Goal: Task Accomplishment & Management: Use online tool/utility

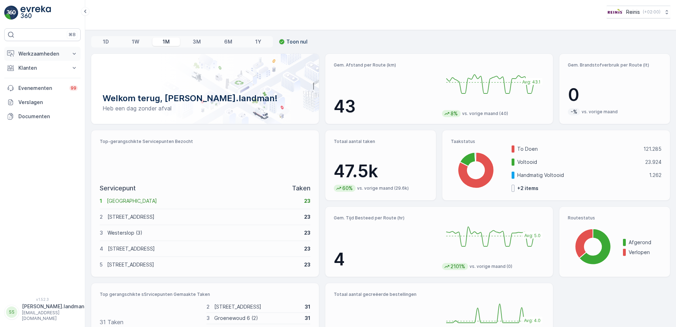
click at [75, 52] on icon at bounding box center [74, 53] width 7 height 7
click at [32, 78] on p "Planning" at bounding box center [28, 75] width 20 height 7
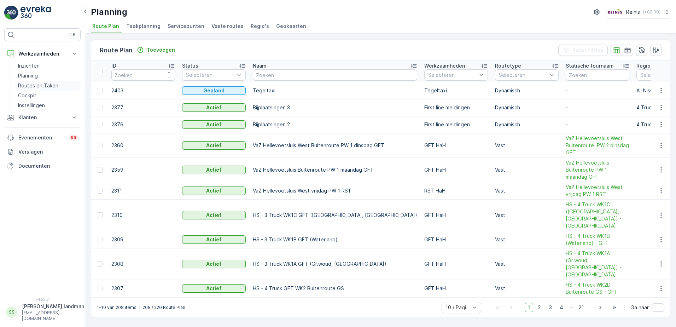
click at [28, 84] on p "Routes en Taken" at bounding box center [38, 85] width 40 height 7
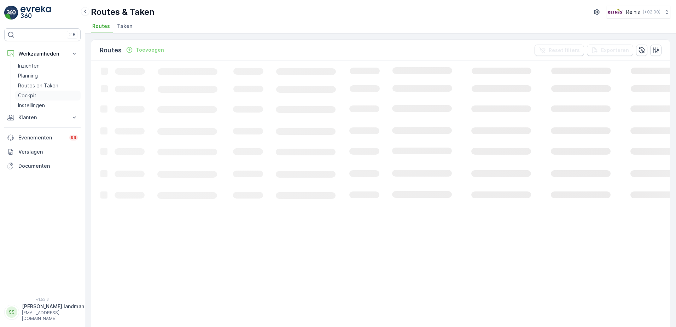
click at [31, 97] on p "Cockpit" at bounding box center [27, 95] width 18 height 7
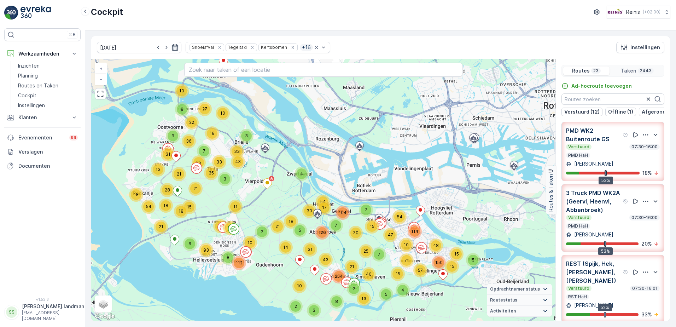
click at [172, 47] on icon "button" at bounding box center [175, 47] width 6 height 6
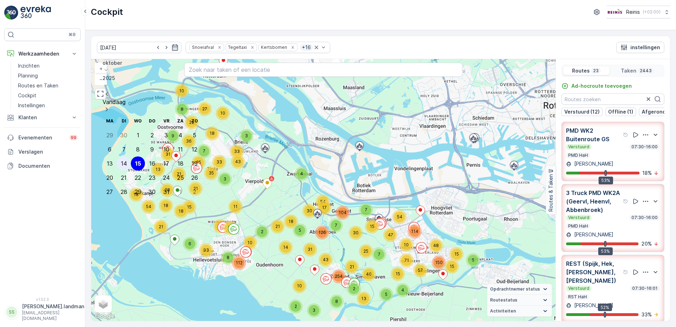
click at [121, 160] on div "14" at bounding box center [124, 163] width 6 height 6
type input "14.10.2025"
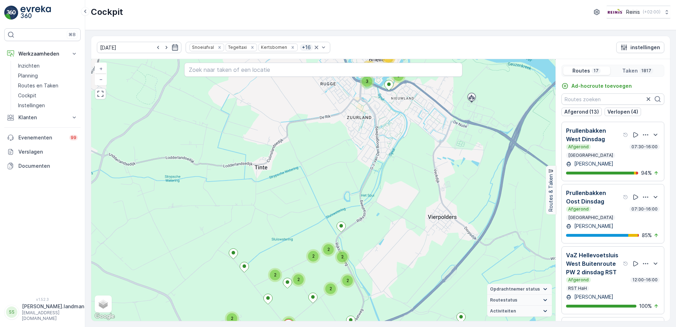
drag, startPoint x: 149, startPoint y: 168, endPoint x: 262, endPoint y: 202, distance: 118.6
click at [262, 202] on div "4 5 7 4 23 6 21 3 18 8 4 11 5 8 11 21 16 18 15 16 3 5 3 3 2 4 3 6 2 46 13 25 19…" at bounding box center [323, 190] width 464 height 262
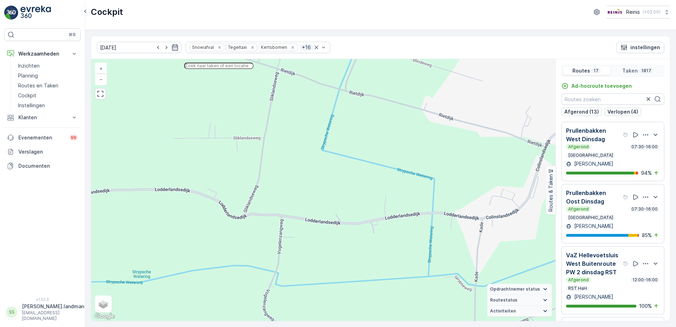
click at [252, 69] on input "text" at bounding box center [218, 66] width 69 height 6
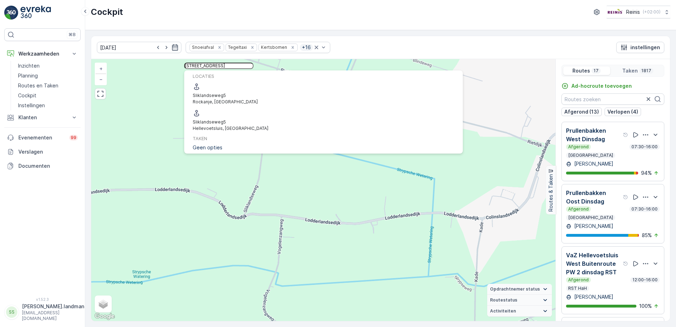
type input "sliklandseweg 5"
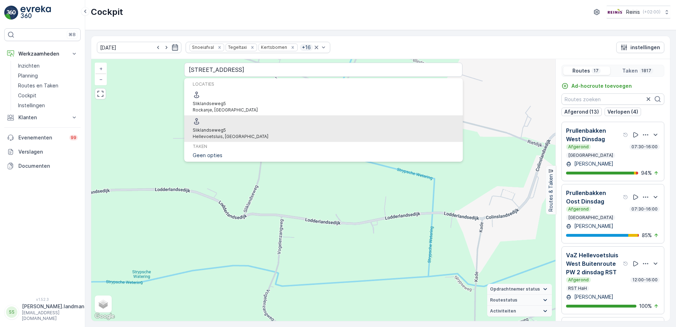
click at [224, 127] on span "Sliklandseweg" at bounding box center [208, 129] width 31 height 5
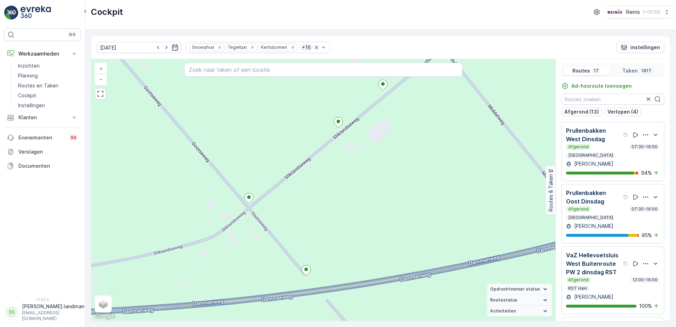
drag, startPoint x: 489, startPoint y: 172, endPoint x: 257, endPoint y: 216, distance: 236.2
click at [258, 245] on div "2 2 2 3 2 2 2 2 2 2 2 2 2 2 3 2 2 2 2 2 2 2 2 2 2 2 2 2 2 2 2 4 2 2 2 3 2 2 2 2…" at bounding box center [323, 190] width 464 height 262
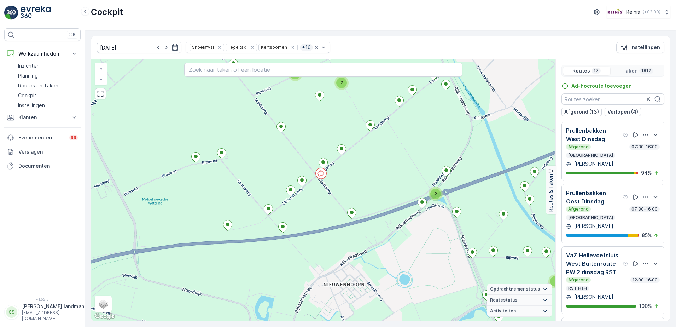
drag, startPoint x: 402, startPoint y: 129, endPoint x: 383, endPoint y: 157, distance: 33.0
click at [383, 157] on div "4 4 2 5 4 2 3 4 3 9 6 4 6 3 7 2 3 9 4 2 5 2 4 3 4 4 7 3 6 5 8 8 2 2 6 6 2 2 4 4…" at bounding box center [323, 190] width 464 height 262
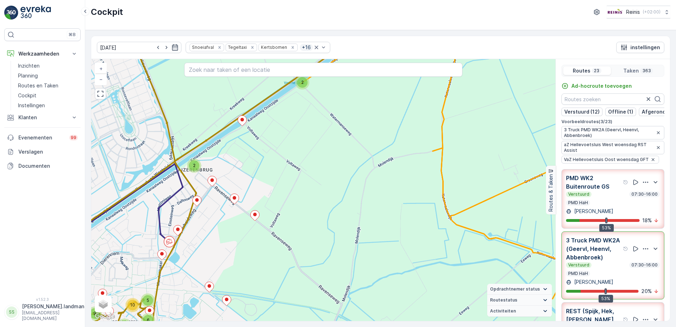
scroll to position [248, 0]
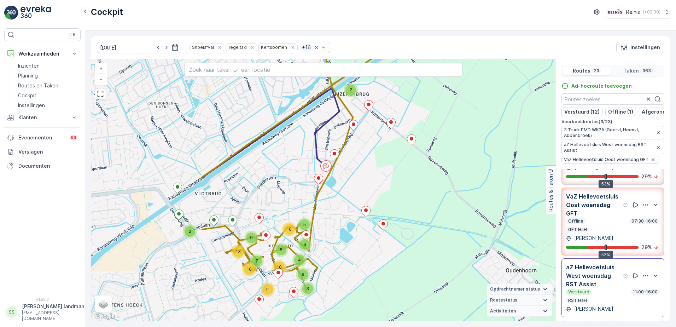
drag, startPoint x: 242, startPoint y: 251, endPoint x: 398, endPoint y: 175, distance: 174.0
click at [398, 175] on div "2 2 2 4 3 6 5 6 10 9 8 10 7 11 13 10 3 4 3 2 4 5 4 5 10 2 5 10 3 5 6 2 4 3 10 2…" at bounding box center [323, 190] width 464 height 262
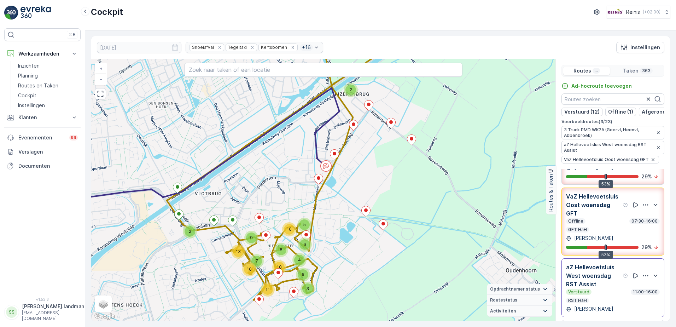
click at [581, 278] on p "aZ Hellevoetsluis West woensdag RST Assist" at bounding box center [594, 275] width 56 height 25
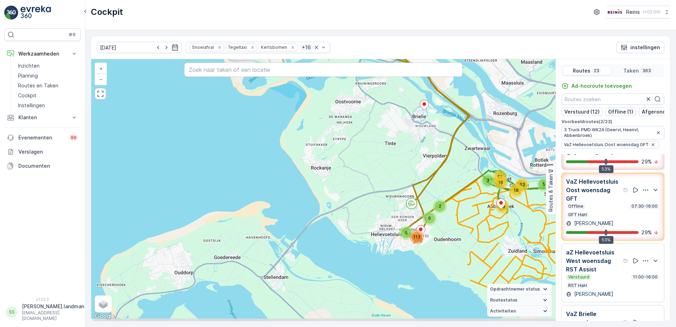
drag, startPoint x: 360, startPoint y: 277, endPoint x: 496, endPoint y: 231, distance: 143.5
click at [496, 231] on div "2 5 6 113 61 16 3 18 68 5 63 + − Satelliet stappenplan Terrein Hybride Leaflet …" at bounding box center [323, 190] width 464 height 262
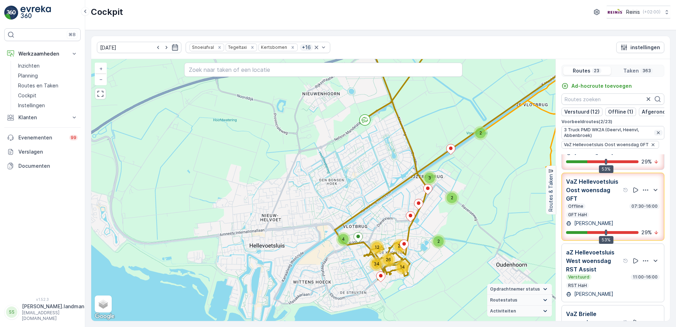
click at [658, 135] on icon "button" at bounding box center [659, 133] width 6 height 6
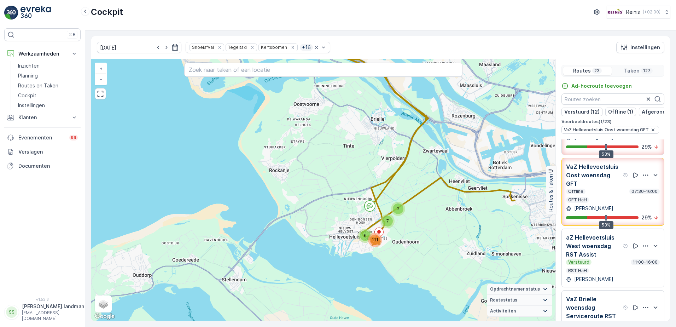
drag, startPoint x: 393, startPoint y: 287, endPoint x: 436, endPoint y: 244, distance: 60.3
click at [436, 244] on div "2 6 7 111 + − Satelliet stappenplan Terrein Hybride Leaflet Sneltoetsen Kaartge…" at bounding box center [323, 190] width 464 height 262
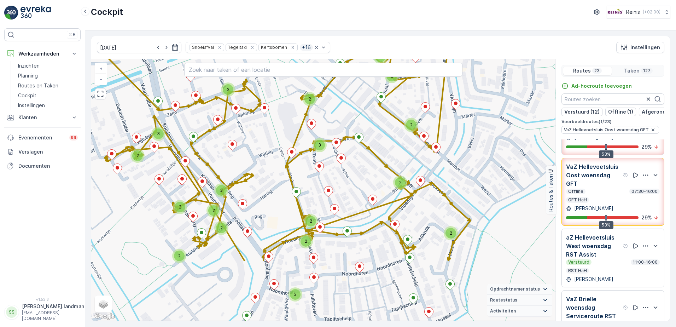
drag, startPoint x: 407, startPoint y: 261, endPoint x: 365, endPoint y: 175, distance: 95.4
click at [365, 175] on div "2 2 2 2 2 2 2 2 2 2 3 2 2 3 2 3 3 2 2 2 2 2 + − Satelliet stappenplan Terrein H…" at bounding box center [323, 190] width 464 height 262
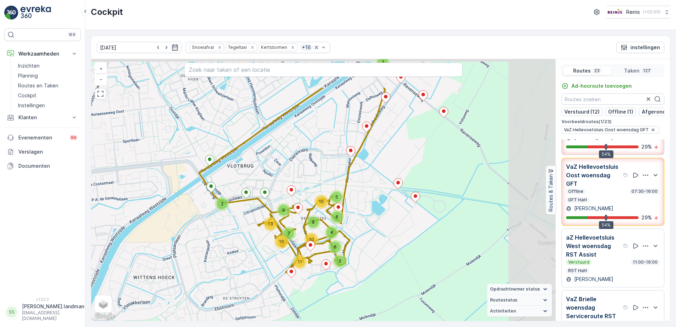
drag, startPoint x: 489, startPoint y: 230, endPoint x: 359, endPoint y: 286, distance: 141.0
click at [359, 286] on div "2 2 2 4 3 6 5 6 10 9 8 10 7 11 13 10 + − Satelliet stappenplan Terrein Hybride …" at bounding box center [323, 190] width 464 height 262
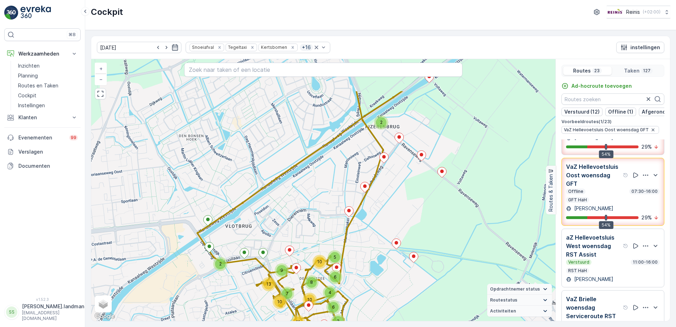
drag, startPoint x: 418, startPoint y: 165, endPoint x: 411, endPoint y: 191, distance: 26.5
click at [411, 191] on div "2 2 2 4 3 6 5 6 10 9 8 10 7 11 13 10 + − Satelliet stappenplan Terrein Hybride …" at bounding box center [323, 190] width 464 height 262
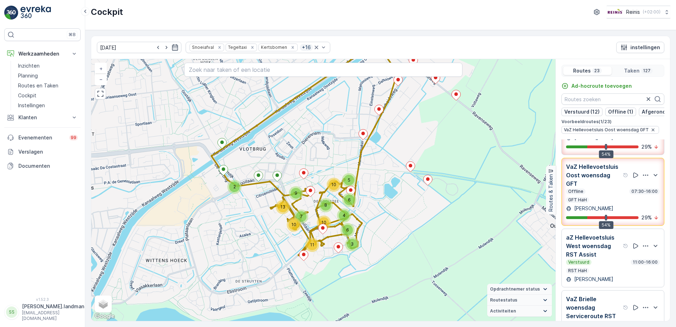
drag, startPoint x: 380, startPoint y: 265, endPoint x: 394, endPoint y: 187, distance: 78.4
click at [394, 187] on div "2 2 2 4 3 6 5 6 10 9 8 10 7 11 13 10 + − Satelliet stappenplan Terrein Hybride …" at bounding box center [323, 190] width 464 height 262
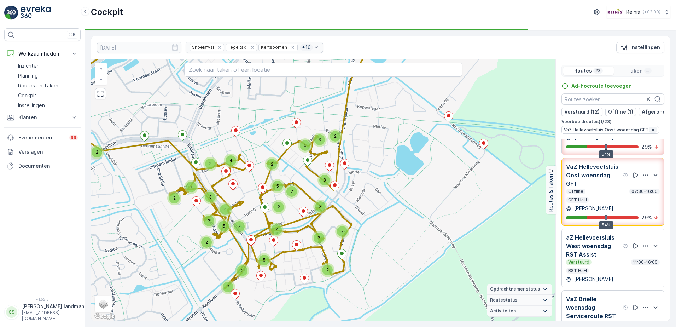
click at [651, 132] on icon "button" at bounding box center [654, 130] width 6 height 6
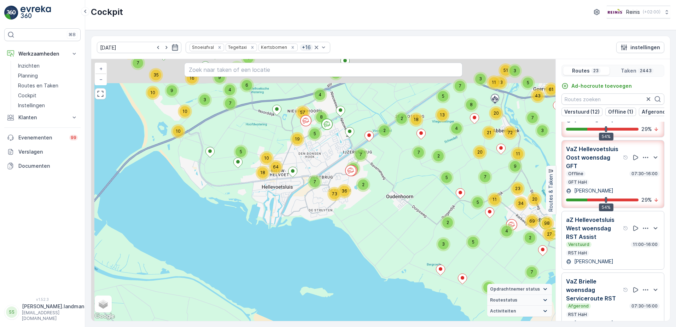
drag, startPoint x: 349, startPoint y: 186, endPoint x: 366, endPoint y: 231, distance: 48.4
click at [366, 231] on div "5 9 8 7 11 8 4 8 3 13 15 5 5 2 6 21 2 3 5 17 9 4 9 4 12 12 12 6 9 15 3 3 2 5 7 …" at bounding box center [323, 190] width 464 height 262
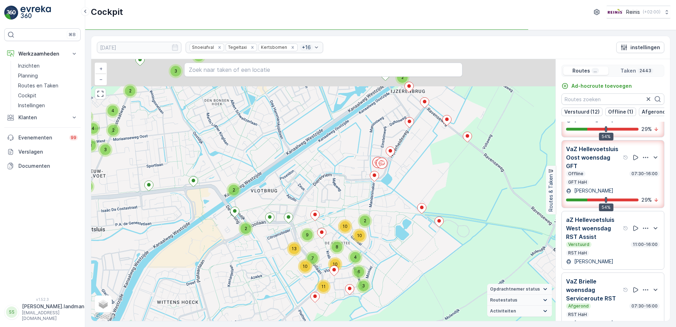
click at [394, 179] on div "3 5 4 2 3 3 2 2 2 5 2 2 3 3 3 3 4 5 2 2 3 3 3 2 3 2 2 3 2 2 3 2 2 3 3 2 2 2 2 2…" at bounding box center [323, 190] width 464 height 262
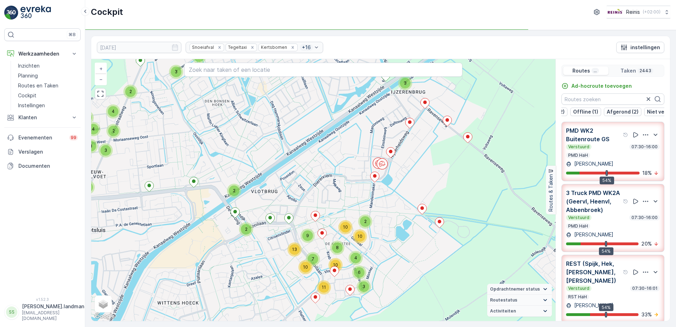
scroll to position [0, 0]
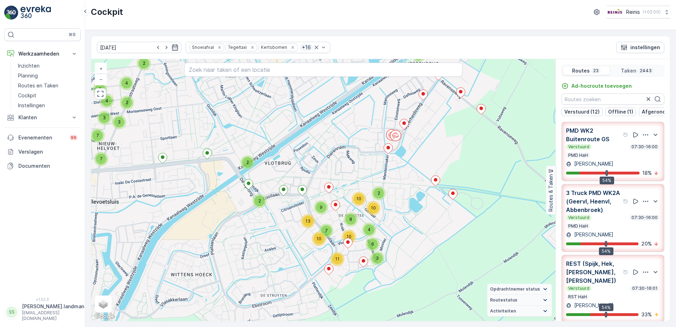
drag, startPoint x: 375, startPoint y: 206, endPoint x: 415, endPoint y: 223, distance: 44.2
click at [372, 169] on div "3 5 4 2 3 3 2 2 2 5 2 2 3 3 3 3 4 5 2 2 3 3 3 2 3 2 2 3 2 2 3 2 2 3 3 2 2 2 2 2…" at bounding box center [323, 190] width 464 height 262
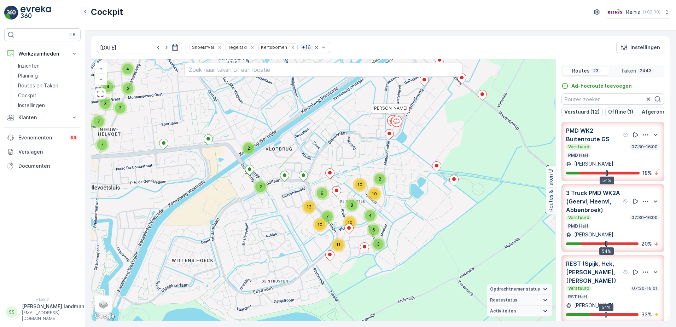
click at [389, 120] on circle at bounding box center [393, 120] width 11 height 11
click at [575, 72] on p "Routes" at bounding box center [581, 70] width 18 height 7
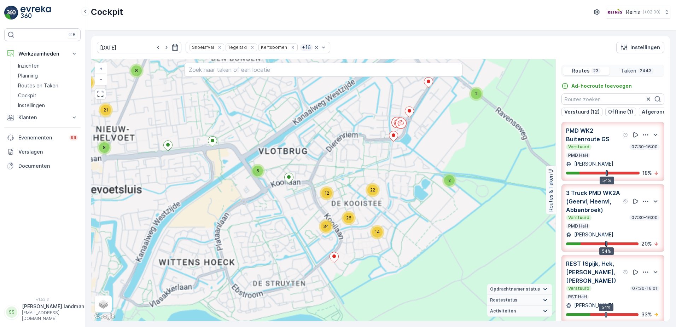
scroll to position [35, 0]
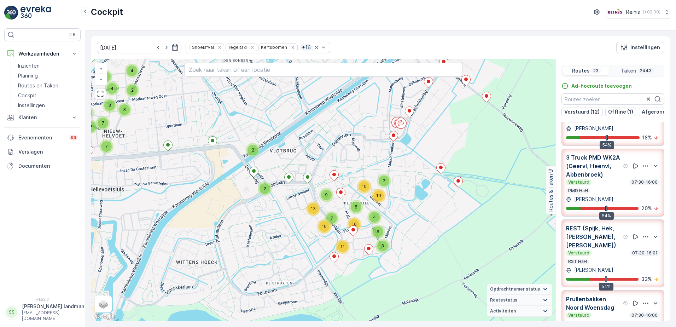
click at [631, 203] on div "[PERSON_NAME]" at bounding box center [613, 199] width 94 height 7
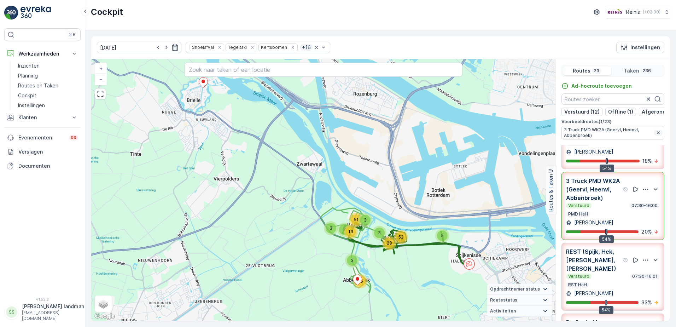
click at [658, 134] on icon "button" at bounding box center [659, 133] width 6 height 6
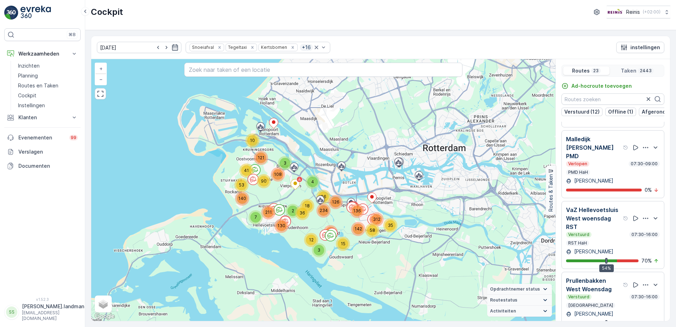
scroll to position [1026, 0]
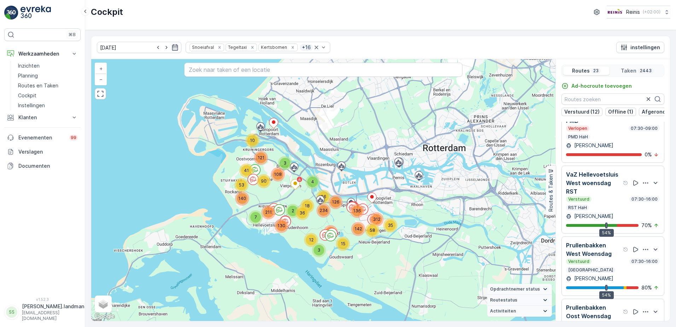
click at [590, 241] on p "Prullenbakken West Woensdag" at bounding box center [594, 249] width 56 height 17
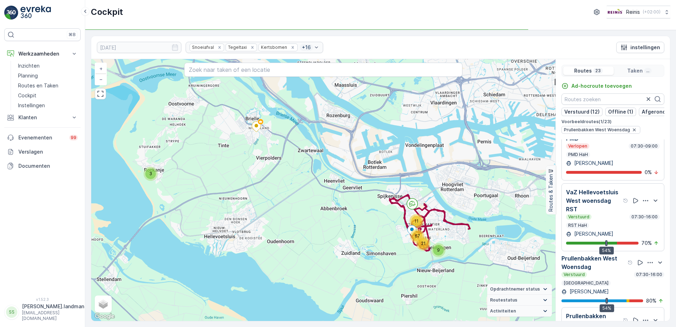
drag, startPoint x: 493, startPoint y: 246, endPoint x: 402, endPoint y: 254, distance: 92.0
click at [402, 254] on div "3 9 21 11 67 + − Satelliet stappenplan Terrein Hybride Leaflet Sneltoetsen Kaar…" at bounding box center [323, 190] width 464 height 262
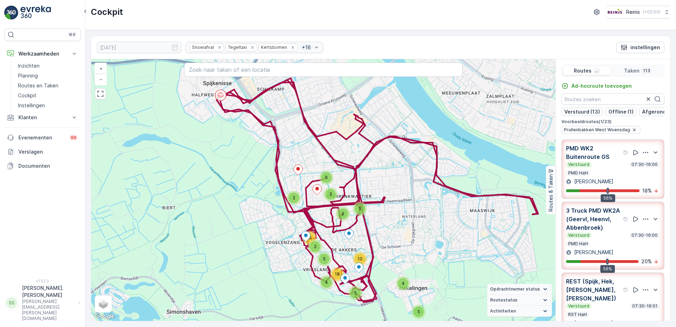
scroll to position [1026, 0]
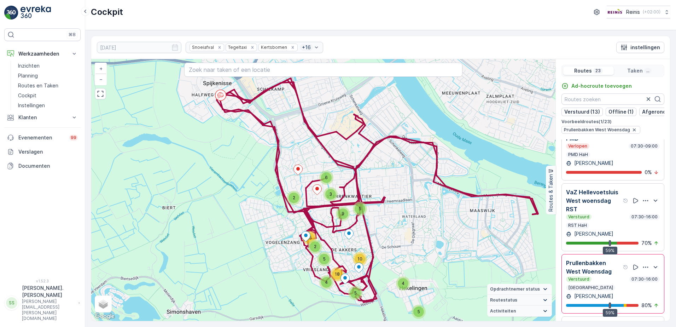
click at [221, 73] on input "text" at bounding box center [323, 70] width 279 height 14
drag, startPoint x: 633, startPoint y: 133, endPoint x: 246, endPoint y: 66, distance: 392.8
click at [633, 133] on icon "button" at bounding box center [635, 130] width 6 height 6
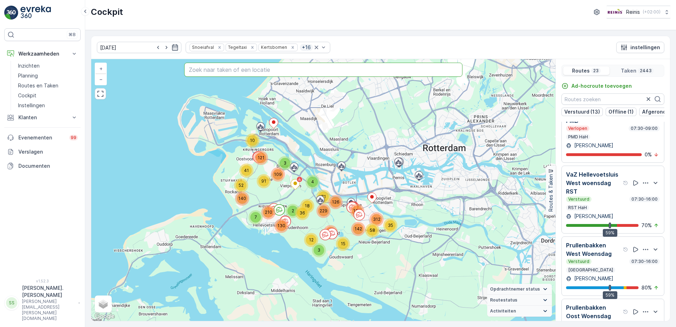
click at [241, 70] on input "text" at bounding box center [323, 70] width 279 height 14
paste input "Oudeweg Oost 1a"
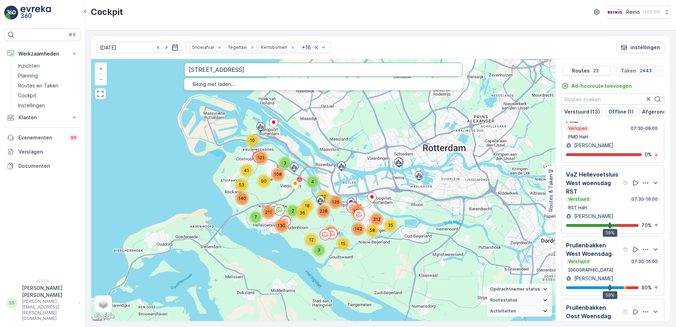
type input "Oudeweg Oost 1a"
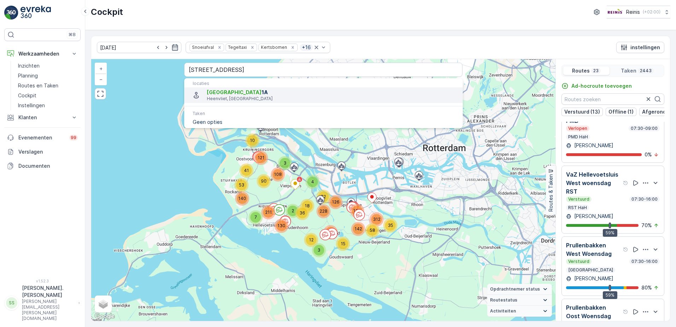
click at [222, 90] on span "Oudeweg Oost" at bounding box center [234, 92] width 55 height 6
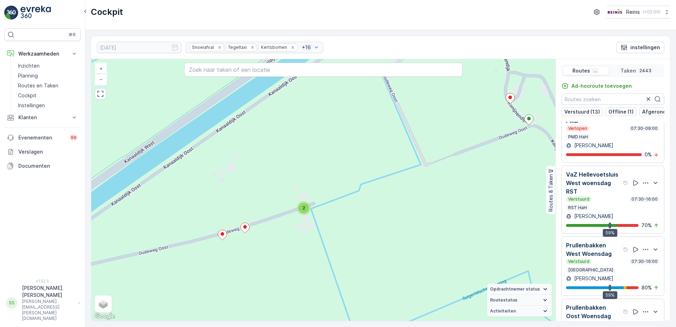
click at [313, 230] on div "3 2 2 2 2 2 2 2 2 2 4 2 2 2 3 2 2 2 2 3 2 2 3 2 3 2 3 2 2 2 2 2 2 2 2 2 2 2 2 2…" at bounding box center [323, 190] width 464 height 262
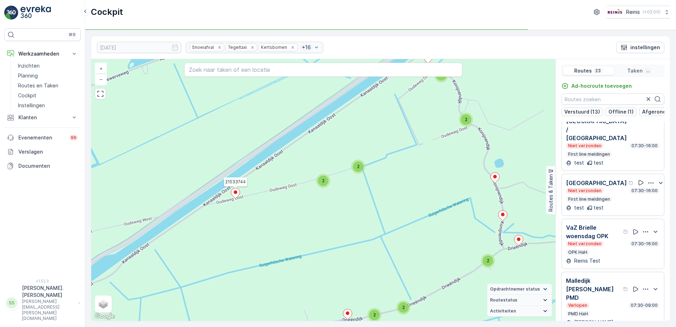
scroll to position [0, 0]
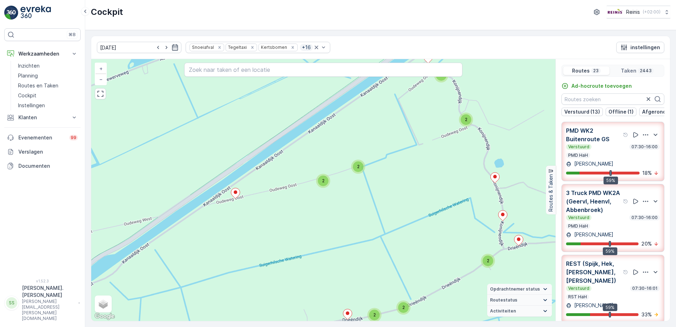
click at [600, 150] on div "Verstuurd 07:30-16:00" at bounding box center [613, 147] width 94 height 6
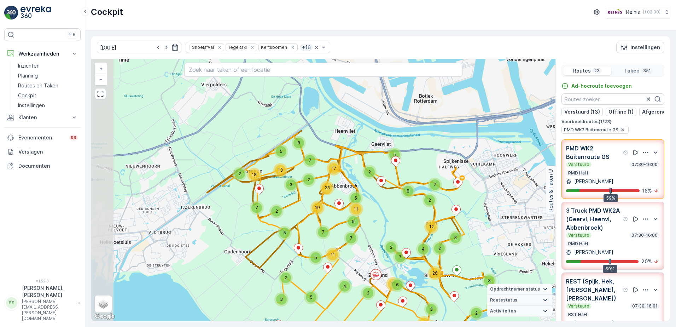
drag, startPoint x: 192, startPoint y: 139, endPoint x: 235, endPoint y: 190, distance: 66.3
click at [235, 190] on div "3 2 18 7 2 5 2 5 3 2 2 3 3 2 26 3 10 12 2 7 8 13 5 4 2 7 5 11 7 2 4 6 17 2 19 3…" at bounding box center [323, 190] width 464 height 262
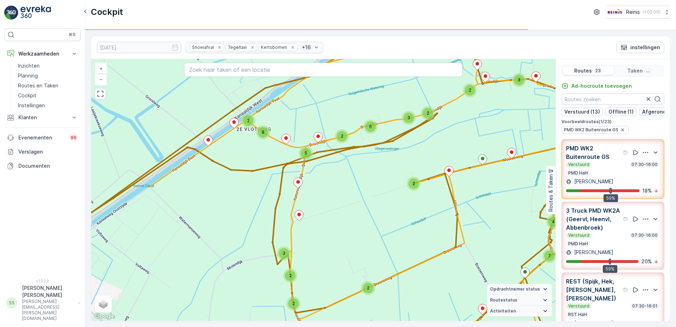
scroll to position [35, 0]
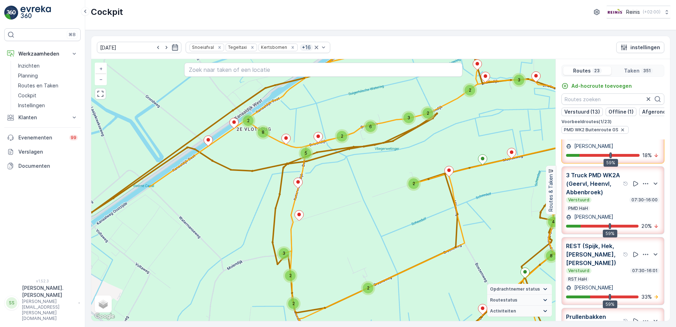
click at [594, 261] on p "REST (Spijk, Hek, [PERSON_NAME], [PERSON_NAME])" at bounding box center [594, 254] width 56 height 25
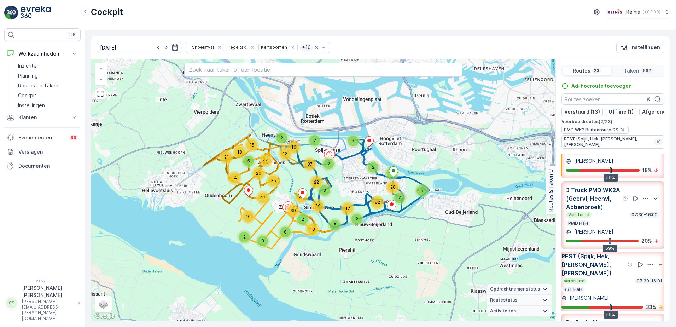
click at [656, 143] on icon "button" at bounding box center [659, 142] width 6 height 6
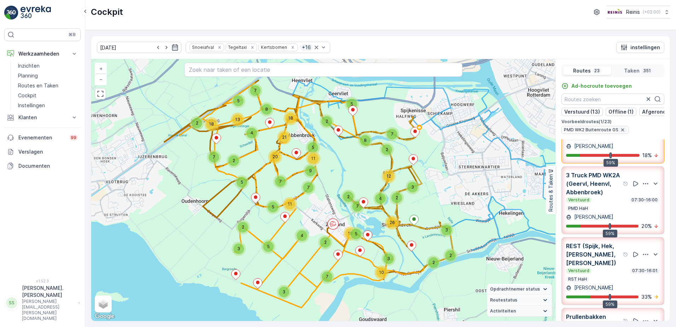
drag, startPoint x: 620, startPoint y: 133, endPoint x: 604, endPoint y: 208, distance: 75.9
click at [620, 133] on icon "button" at bounding box center [623, 130] width 6 height 6
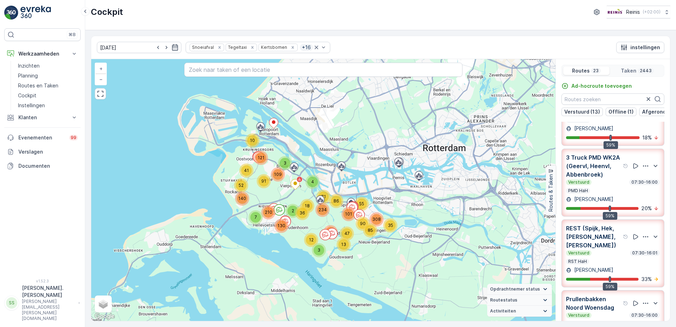
click at [590, 167] on p "3 Truck PMD WK2A (Geervl, Heenvl, Abbenbroek)" at bounding box center [594, 165] width 56 height 25
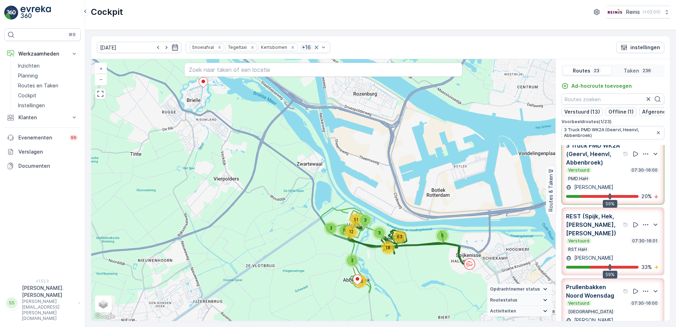
scroll to position [106, 0]
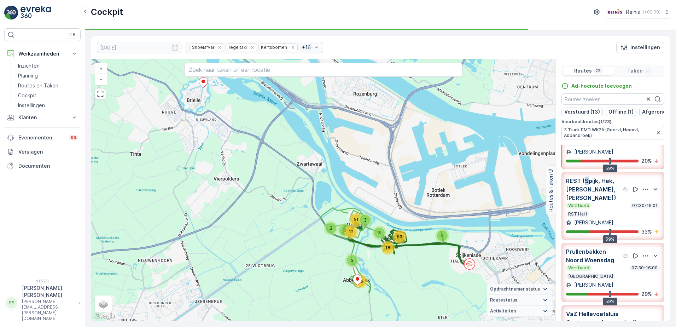
drag, startPoint x: 586, startPoint y: 191, endPoint x: 414, endPoint y: 255, distance: 183.8
click at [587, 191] on p "REST (Spijk, Hek, [PERSON_NAME], [PERSON_NAME])" at bounding box center [594, 189] width 56 height 25
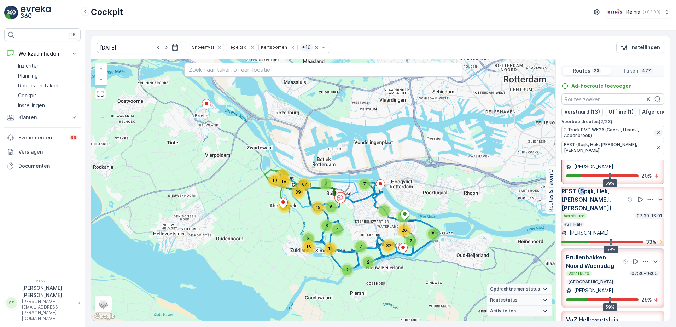
click at [658, 135] on icon "button" at bounding box center [659, 133] width 6 height 6
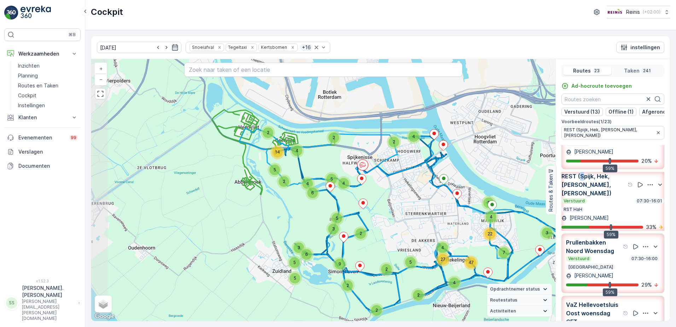
drag, startPoint x: 109, startPoint y: 136, endPoint x: 351, endPoint y: 165, distance: 243.7
click at [201, 163] on div "7 3 3 6 5 5 2 6 5 4 2 5 14 2 4 5 2 3 5 2 2 2 9 5 2 4 22 4 4 47 27 4 2 4 + − Sat…" at bounding box center [323, 190] width 464 height 262
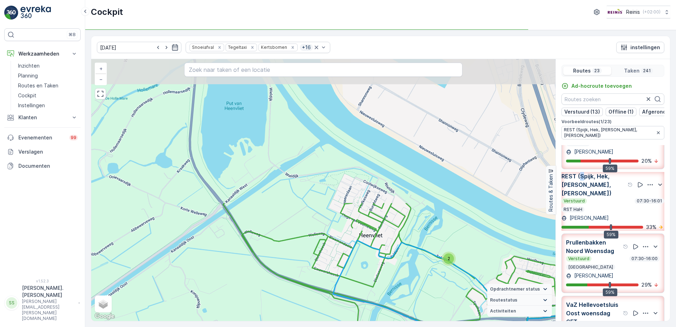
drag, startPoint x: 168, startPoint y: 107, endPoint x: 269, endPoint y: 277, distance: 197.8
click at [269, 277] on div "2 3 3 2 2 3 4 5 2 4 2 3 2 2 3 2 3 8 4 5 2 3 2 3 2 4 3 2 4 6 5 7 4 2 2 2 9 6 9 2…" at bounding box center [323, 190] width 464 height 262
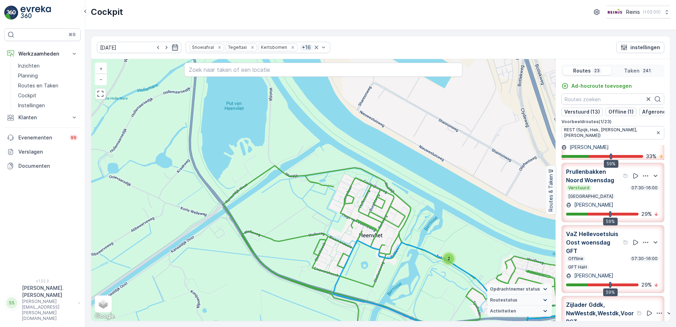
scroll to position [212, 0]
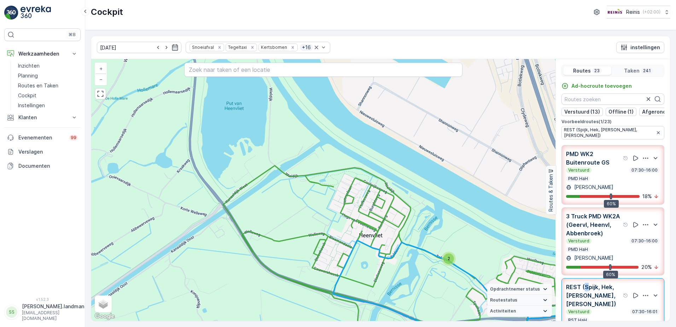
scroll to position [35, 0]
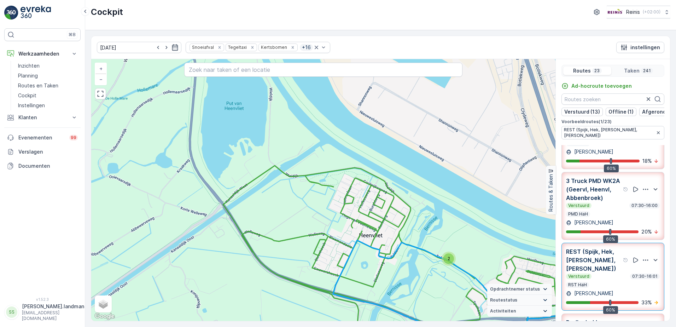
click at [598, 259] on p "REST (Spijk, Hek, [PERSON_NAME], [PERSON_NAME])" at bounding box center [594, 259] width 56 height 25
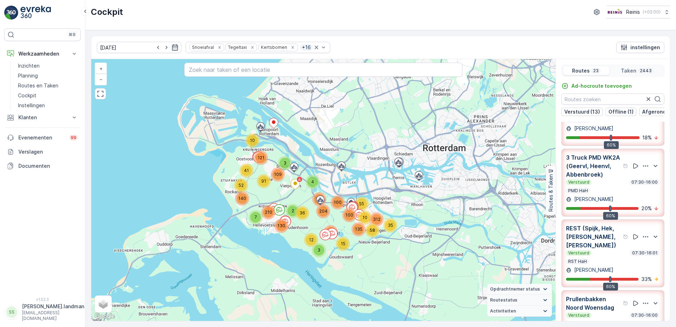
click at [603, 249] on p "REST (Spijk, Hek, [PERSON_NAME], [PERSON_NAME])" at bounding box center [594, 236] width 56 height 25
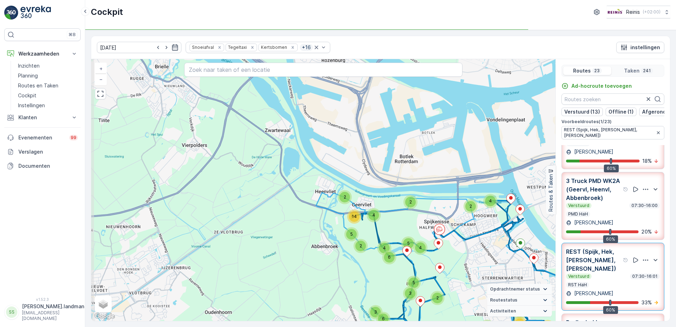
drag, startPoint x: 194, startPoint y: 162, endPoint x: 310, endPoint y: 215, distance: 127.6
click at [310, 215] on div "7 3 3 6 5 5 2 2 5 14 2 4 5 2 2 2 9 5 2 4 22 4 4 47 27 2 3 5 6 5 4 2 4 4 + − Sat…" at bounding box center [323, 190] width 464 height 262
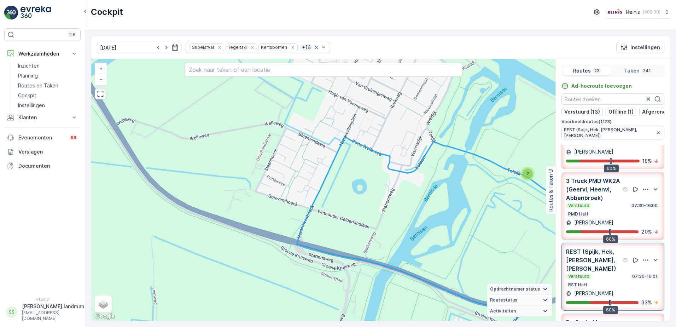
drag, startPoint x: 226, startPoint y: 161, endPoint x: 304, endPoint y: 224, distance: 100.1
click at [303, 224] on icon at bounding box center [488, 274] width 382 height 275
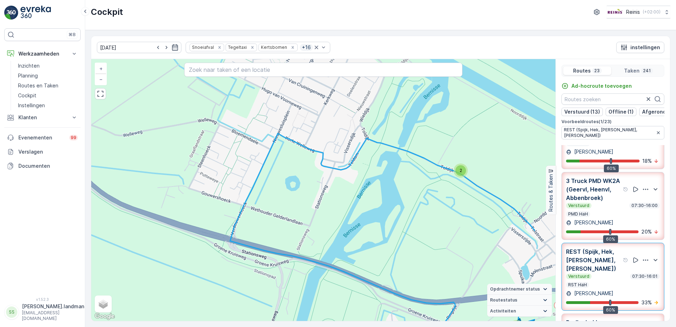
drag, startPoint x: 470, startPoint y: 194, endPoint x: 389, endPoint y: 166, distance: 85.0
click at [403, 190] on div "2 2 2 2 3 4 5 2 3 2 3 5 3 2 2 2 2 2 4 6 5 7 4 2 2 9 5 2 5 2 11 11 2 6 2 8 2 4 2…" at bounding box center [323, 190] width 464 height 262
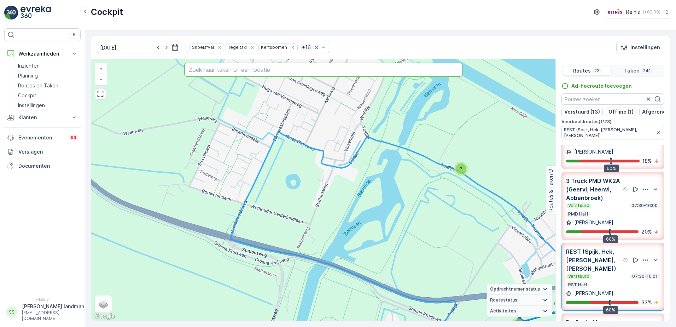
click at [228, 75] on input "text" at bounding box center [323, 70] width 279 height 14
paste input "Oudeweg Oost 1a"
type input "Oudeweg Oost 1a"
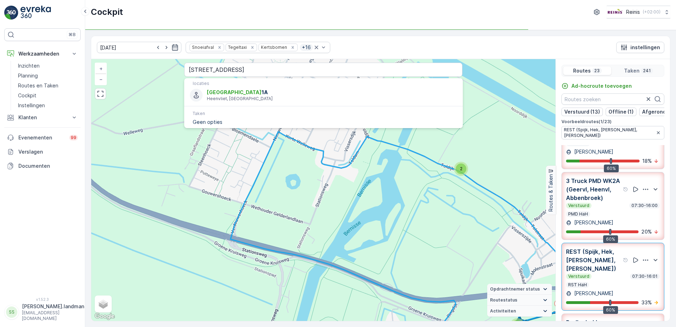
click at [250, 82] on p "locaties" at bounding box center [324, 84] width 262 height 6
click at [239, 87] on li "Oudeweg Oost 1A Heenvliet, Nederland" at bounding box center [323, 95] width 279 height 16
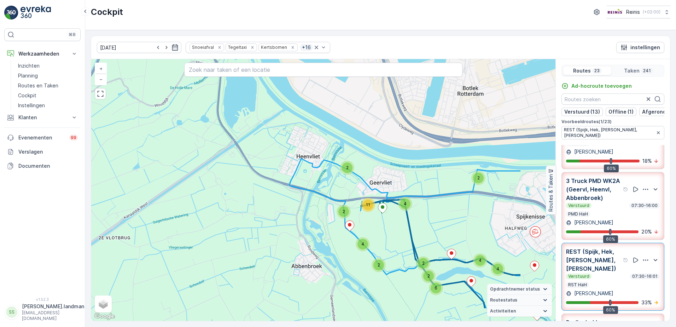
drag, startPoint x: 429, startPoint y: 221, endPoint x: 347, endPoint y: 183, distance: 90.5
click at [347, 183] on div "2 2 2 2 4 2 11 2 3 5 2 3 4 6 5 3 3 2 2 2 5 24 23 4 11 5 4 3 3 2 6 16 4 7 2 2 9 …" at bounding box center [323, 190] width 464 height 262
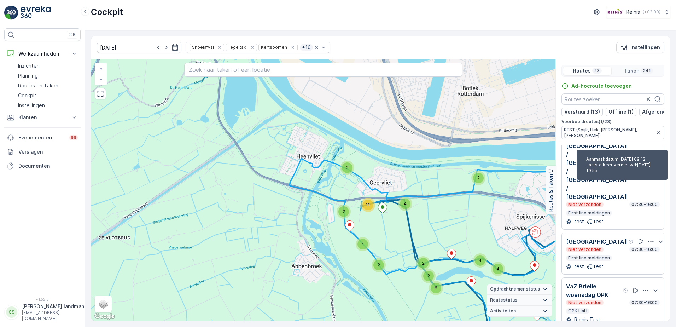
scroll to position [566, 0]
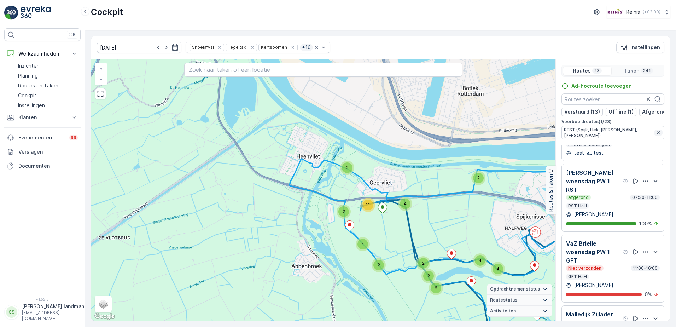
click at [657, 133] on icon "button" at bounding box center [658, 132] width 3 height 3
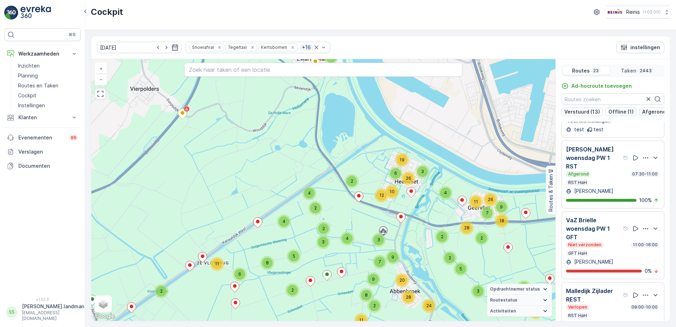
drag, startPoint x: 235, startPoint y: 162, endPoint x: 276, endPoint y: 269, distance: 114.1
click at [276, 269] on div "4 6 2 5 3 3 4 11 3 4 4 7 3 9 2 6 6 2 3 5 2 5 4 5 11 2 3 2 2 2 3 2 9 2 5 2 7 3 3…" at bounding box center [323, 190] width 464 height 262
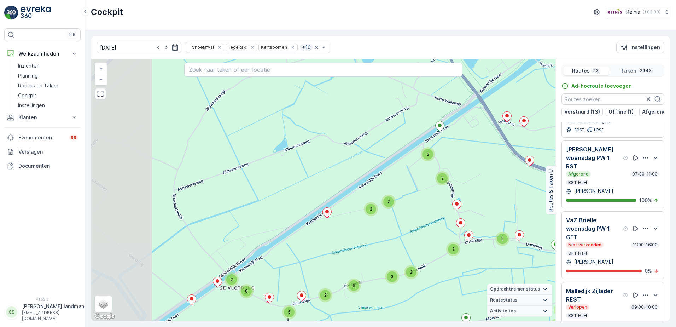
drag, startPoint x: 230, startPoint y: 270, endPoint x: 359, endPoint y: 235, distance: 134.1
click at [359, 235] on div "3 5 4 2 3 2 2 2 2 5 2 2 3 3 3 3 4 5 2 2 3 3 3 2 3 2 2 3 2 3 2 3 2 3 2 2 2 2 2 2…" at bounding box center [323, 190] width 464 height 262
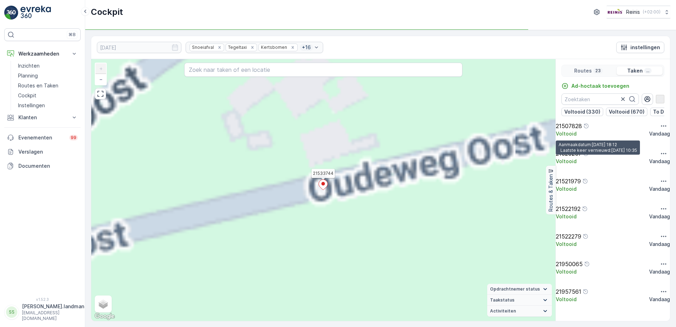
click at [322, 179] on div "2 2 2 2 2 2 2 2 2 2 2 2 2 2 6 3 3 2 2 2 2 2 3 2 2 2 2 2 2 2 2 3 3 2 2 2 2 2 2 2…" at bounding box center [323, 190] width 464 height 262
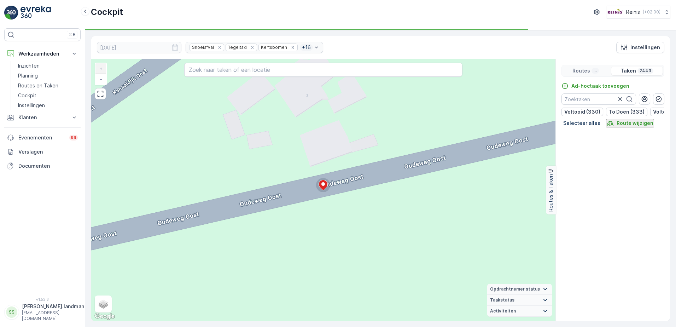
scroll to position [23347, 0]
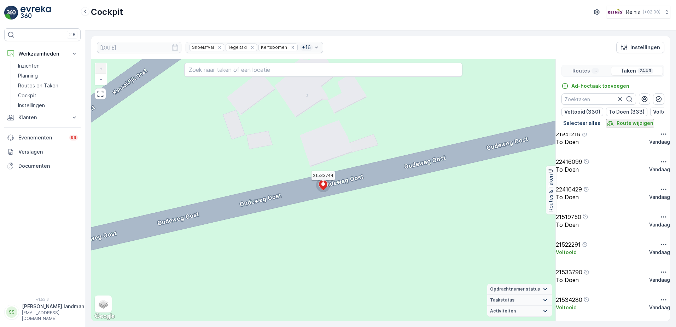
click at [324, 185] on ellipse at bounding box center [324, 184] width 4 height 4
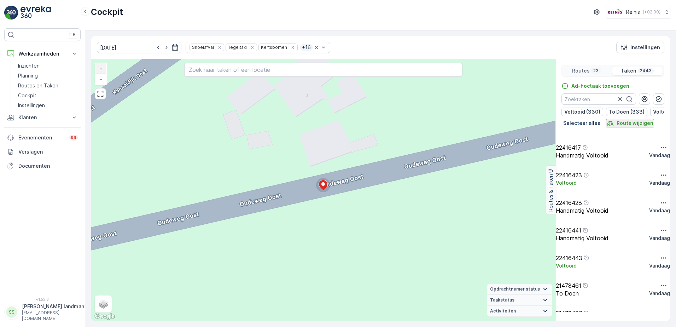
scroll to position [21342, 0]
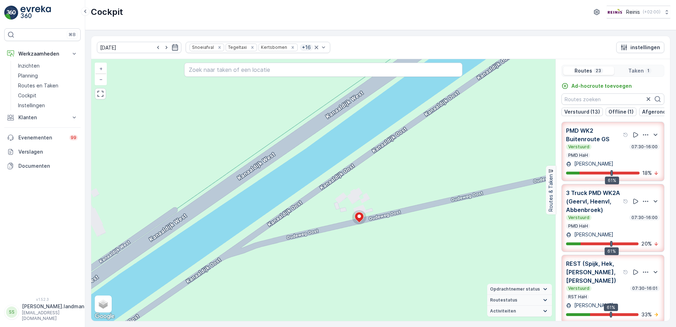
click at [604, 208] on p "3 Truck PMD WK2A (Geervl, Heenvl, Abbenbroek)" at bounding box center [594, 201] width 56 height 25
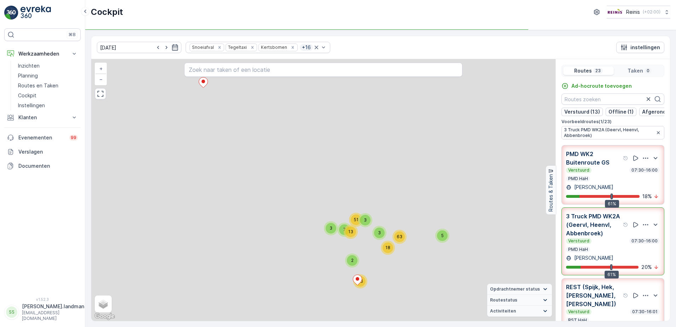
scroll to position [35, 0]
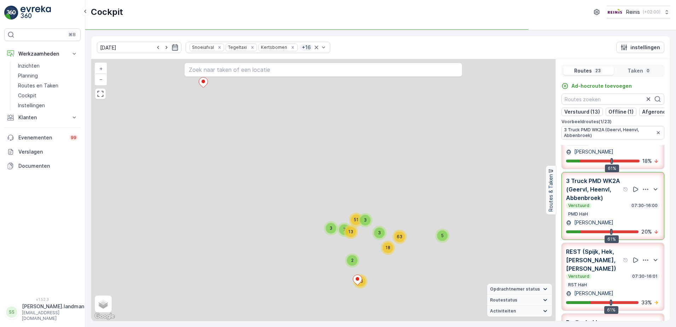
click at [583, 279] on p "Verstuurd" at bounding box center [579, 276] width 23 height 6
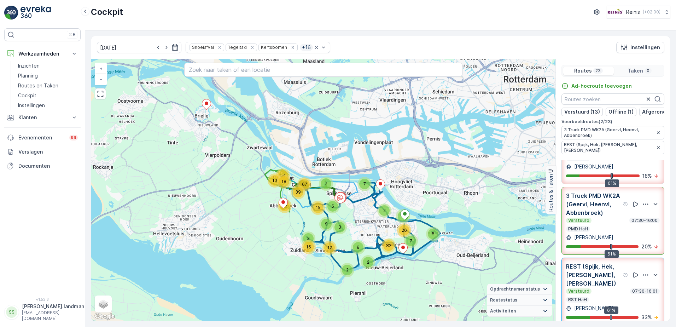
scroll to position [0, 0]
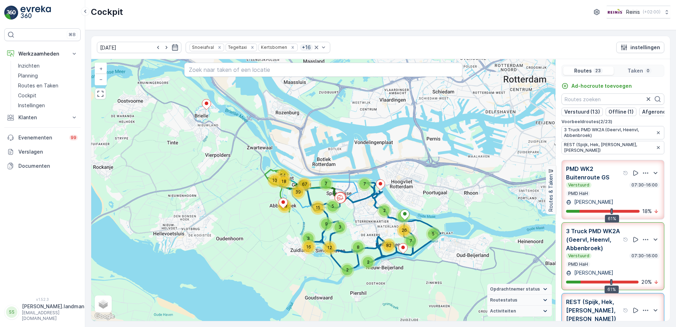
click at [586, 174] on p "PMD WK2 Buitenroute GS" at bounding box center [594, 172] width 56 height 17
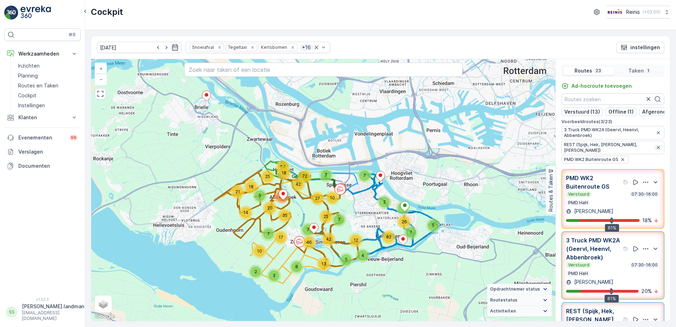
click at [656, 149] on icon "button" at bounding box center [659, 148] width 6 height 6
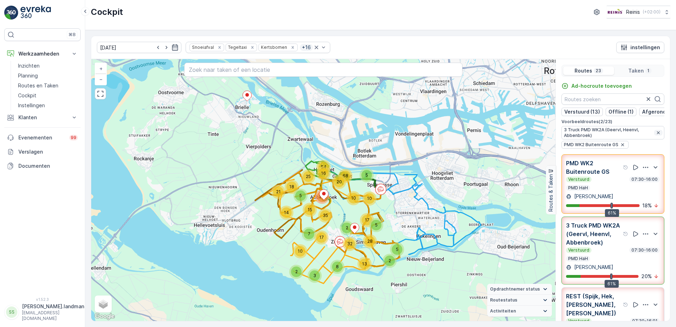
click at [656, 135] on icon "button" at bounding box center [659, 133] width 6 height 6
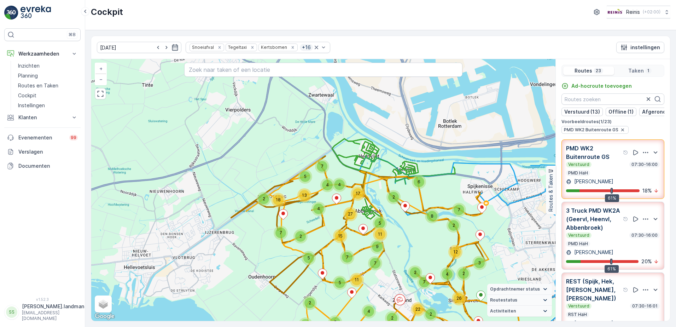
drag, startPoint x: 189, startPoint y: 154, endPoint x: 256, endPoint y: 226, distance: 98.4
click at [256, 226] on div "6 3 2 18 5 2 7 5 2 5 3 2 2 3 3 2 26 3 10 4 12 2 7 8 2 2 11 4 7 7 2 22 13 5 4 4 …" at bounding box center [323, 190] width 464 height 262
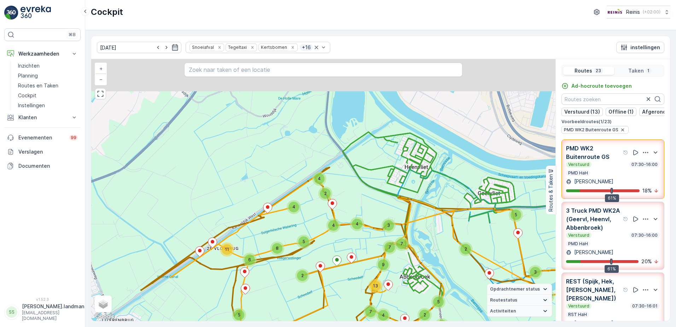
drag, startPoint x: 318, startPoint y: 154, endPoint x: 330, endPoint y: 218, distance: 64.5
click at [330, 218] on div "5 2 11 6 4 2 2 5 3 2 3 2 3 2 2 3 2 2 19 5 3 2 7 2 2 6 6 5 3 5 2 2 4 4 3 4 5 2 5…" at bounding box center [323, 190] width 464 height 262
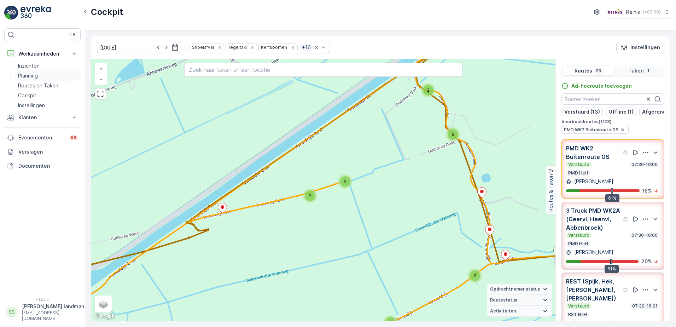
click at [25, 73] on p "Planning" at bounding box center [28, 75] width 20 height 7
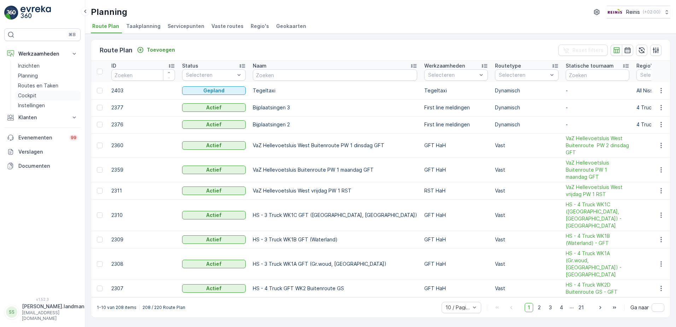
click at [32, 98] on p "Cockpit" at bounding box center [27, 95] width 18 height 7
click at [25, 75] on p "Planning" at bounding box center [28, 75] width 20 height 7
click at [19, 93] on p "Cockpit" at bounding box center [27, 95] width 18 height 7
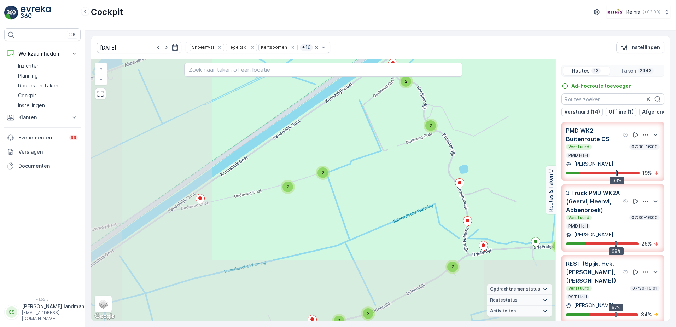
drag, startPoint x: 161, startPoint y: 246, endPoint x: 337, endPoint y: 170, distance: 191.9
click at [344, 167] on div "2 2 3 2 2 3 2 2 3 2 2 2 3 2 2 2 3 2 3 2 2 2 2 2 2 2 2 2 2 2 2 2 2 2 2 2 4 4 2 4…" at bounding box center [323, 190] width 464 height 262
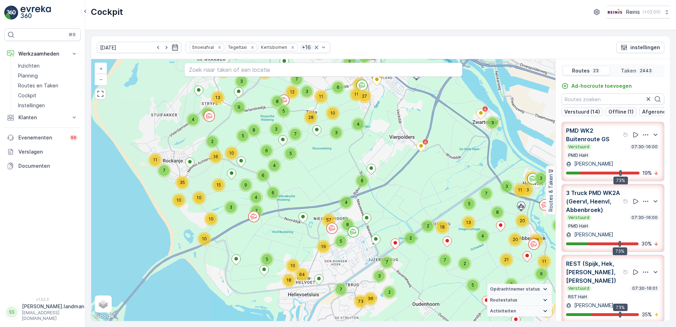
drag, startPoint x: 200, startPoint y: 237, endPoint x: 420, endPoint y: 207, distance: 222.5
click at [420, 207] on div "3 3 13 51 7 43 5 2 24 3 2 20 69 34 3 4 2 5 4 7 7 2 2 3 8 2 5 7 7 18 9 23 13 7 1…" at bounding box center [323, 190] width 464 height 262
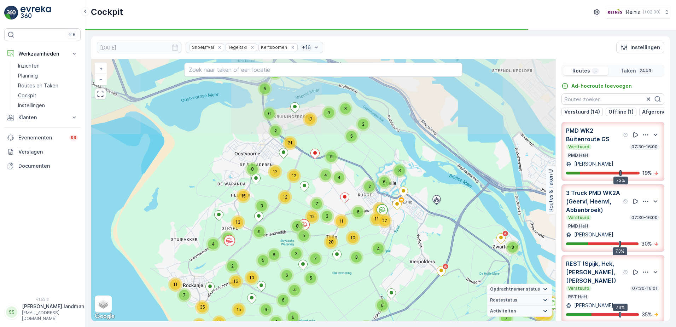
drag, startPoint x: 242, startPoint y: 102, endPoint x: 262, endPoint y: 226, distance: 126.1
click at [262, 226] on div "9" at bounding box center [259, 232] width 14 height 14
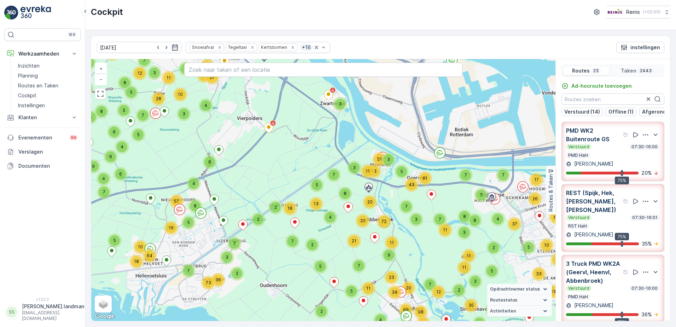
drag, startPoint x: 379, startPoint y: 238, endPoint x: 207, endPoint y: 95, distance: 224.3
click at [207, 95] on div "3 3 13 51 7 43 5 2 24 3 2 20 69 34 3 4 2 5 4 7 7 2 2 3 8 2 5 7 7 18 9 23 13 7 1…" at bounding box center [323, 190] width 464 height 262
click at [220, 71] on input "text" at bounding box center [323, 70] width 279 height 14
paste input "Stationsweg 69"
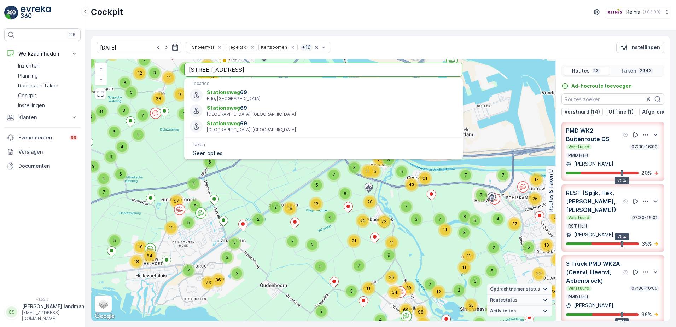
click at [239, 72] on input "Stationsweg 69" at bounding box center [323, 70] width 279 height 14
type input "Stationsweg 69 zui"
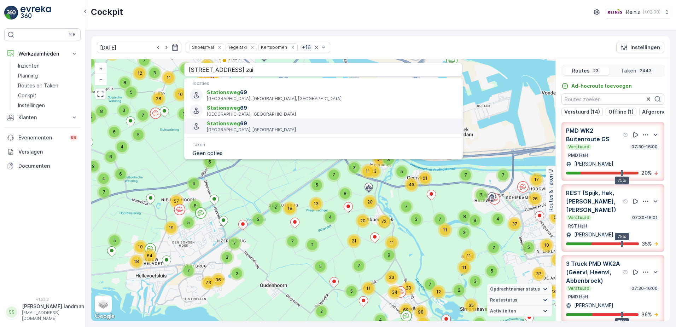
click at [224, 125] on span "Stationsweg" at bounding box center [223, 123] width 33 height 6
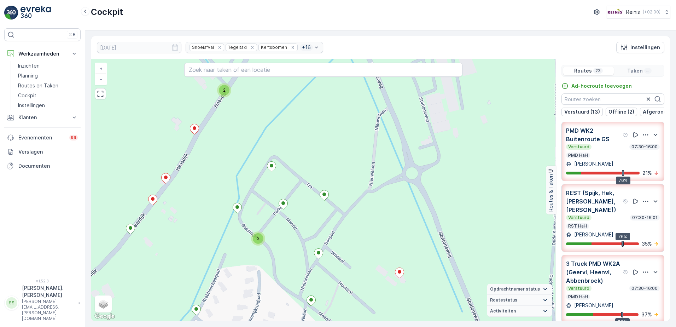
click at [345, 172] on div "2 2 2 3 4 2 2 2 2 2 3 2 2 3 2 2 3 4 12 2 2 3 5 2 2 3 3 2 3 2 3 3 2 3 2 2 2 3 2 …" at bounding box center [323, 190] width 464 height 262
click at [336, 211] on div "2 2 2 3 4 2 2 2 2 2 3 2 2 3 2 2 3 4 12 2 2 3 5 2 2 3 3 2 3 2 3 3 2 3 2 2 2 3 2 …" at bounding box center [323, 190] width 464 height 262
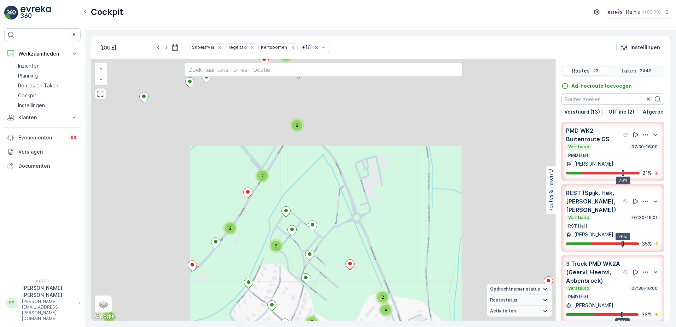
drag, startPoint x: 317, startPoint y: 255, endPoint x: 302, endPoint y: 182, distance: 74.4
click at [302, 182] on div "2 2 4 2 2 3 2 2 2 2 12 2 2 3 5 2 2 3 3 2 3 2 3 3 2 3 2 2 3 2 2 2 2 2 2 2 2 2 2 …" at bounding box center [323, 190] width 464 height 262
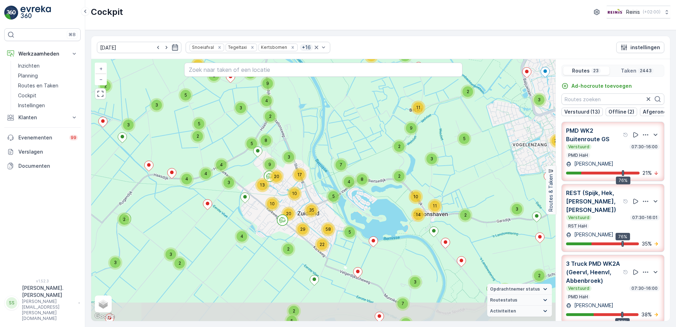
drag, startPoint x: 297, startPoint y: 237, endPoint x: 256, endPoint y: 164, distance: 83.9
click at [256, 164] on div "4 2 6 5 3 4 3 11 3 4 4 7 3 9 2 6 6 2 3 5 2 5 4 5 11 2 3 2 2 2 2 3 9 3 4 2 7 3 2…" at bounding box center [323, 190] width 464 height 262
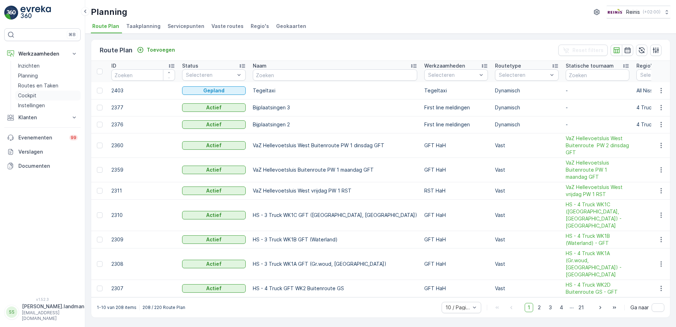
click at [26, 94] on p "Cockpit" at bounding box center [27, 95] width 18 height 7
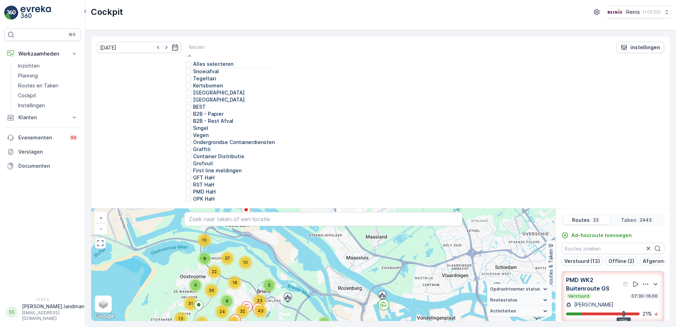
scroll to position [179, 0]
click at [201, 188] on p "PMD HaH" at bounding box center [204, 191] width 23 height 7
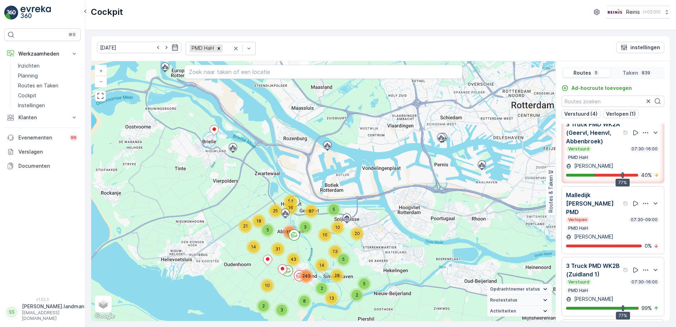
scroll to position [106, 0]
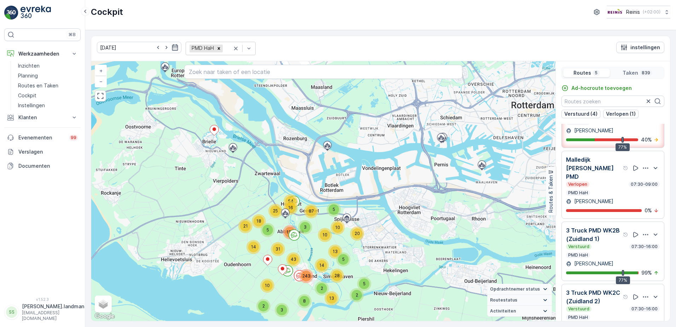
click at [601, 234] on p "3 Truck PMD WK2B (Zuidland 1)" at bounding box center [594, 234] width 56 height 17
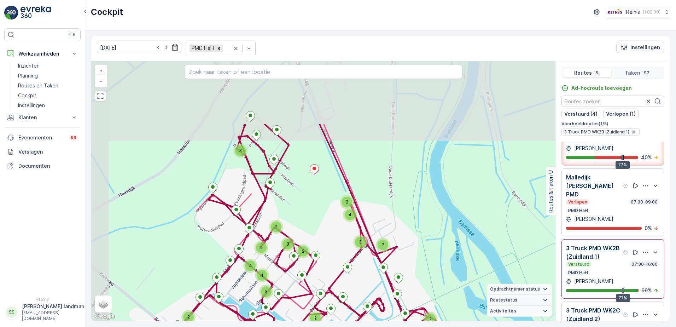
drag, startPoint x: 333, startPoint y: 134, endPoint x: 365, endPoint y: 196, distance: 70.2
click at [365, 196] on div "3 2 2 2 4 4 2 3 2 2 3 2 2 2 4 3 3 5 2 3 2 + − Satelliet stappenplan Terrein Hyb…" at bounding box center [323, 191] width 464 height 260
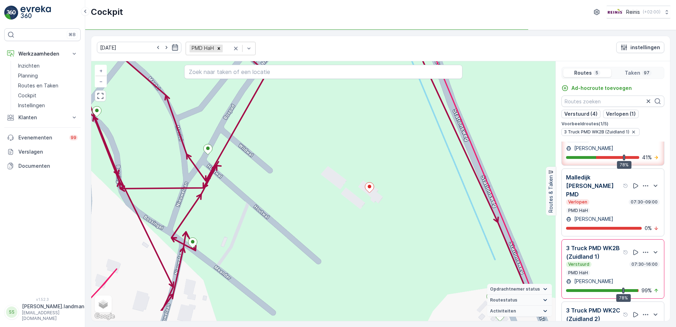
drag, startPoint x: 407, startPoint y: 231, endPoint x: 394, endPoint y: 192, distance: 40.6
click at [394, 192] on div "2 4 4 2 2 2 + − Satelliet stappenplan Terrein Hybride Leaflet Sneltoetsen Kaart…" at bounding box center [323, 191] width 464 height 260
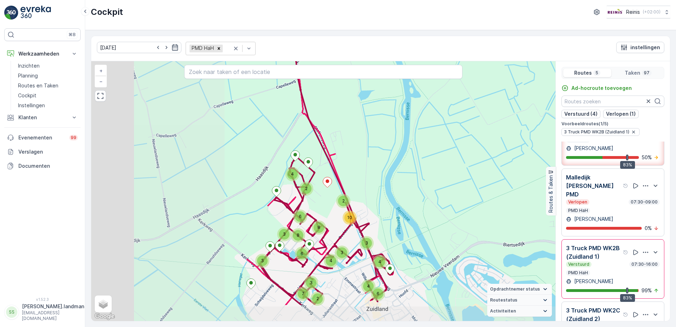
drag, startPoint x: 213, startPoint y: 199, endPoint x: 365, endPoint y: 155, distance: 159.1
click at [365, 155] on div "4 2 6 3 4 8 8 2 4 6 3 4 10 3 2 3 7 6 3 + − Satelliet stappenplan Terrein Hybrid…" at bounding box center [323, 191] width 464 height 260
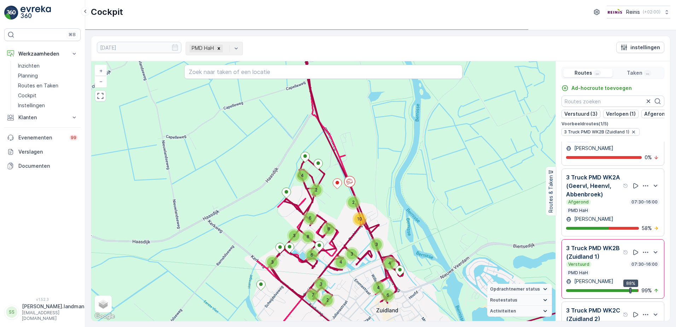
scroll to position [27, 0]
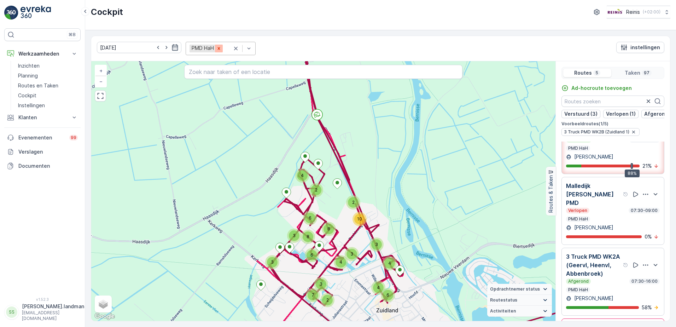
click at [217, 49] on icon "Remove PMD HaH" at bounding box center [219, 48] width 5 height 5
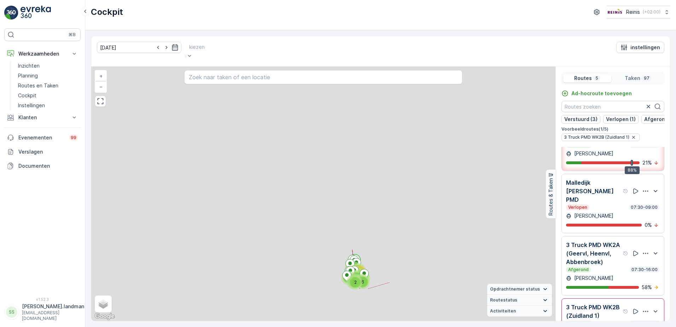
scroll to position [18, 0]
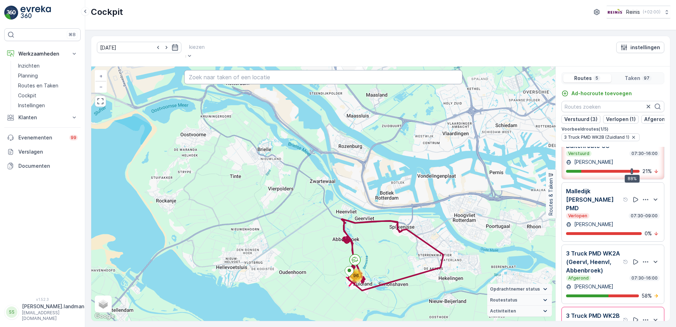
click at [209, 70] on input "text" at bounding box center [323, 77] width 279 height 14
paste input "3216 AR"
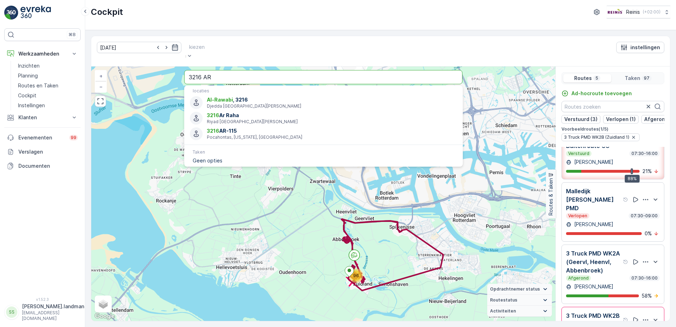
type input "3216 AR"
